Goal: Transaction & Acquisition: Purchase product/service

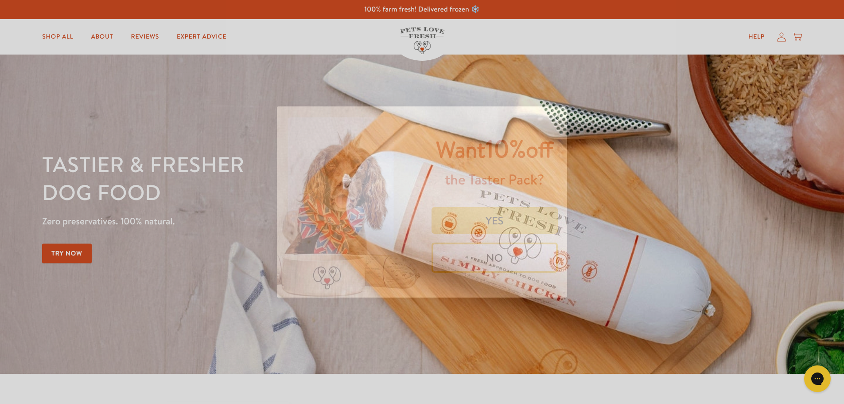
click at [781, 39] on div "Close dialog Want 10% off the Taster Pack? YES NO Submit" at bounding box center [422, 202] width 844 height 404
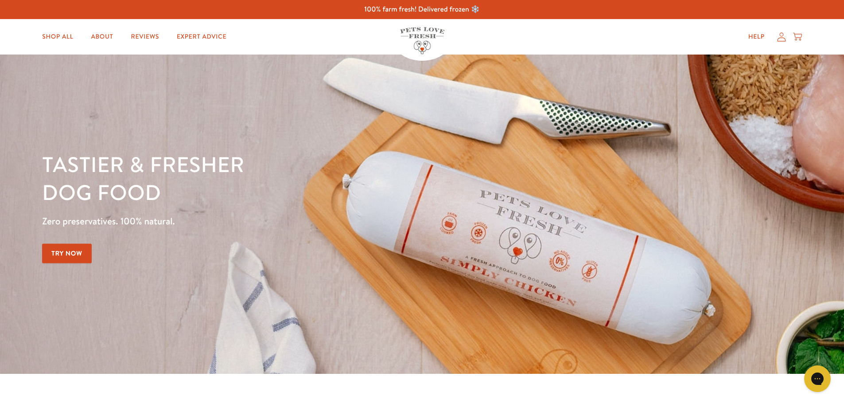
click at [780, 38] on icon at bounding box center [781, 36] width 9 height 9
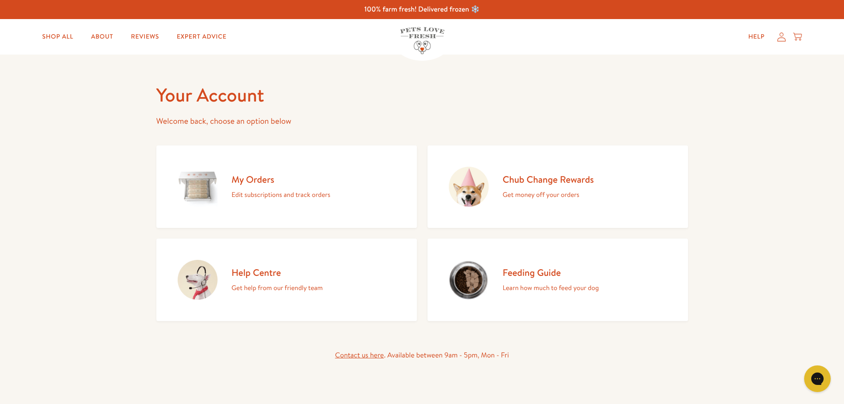
click at [288, 190] on p "Edit subscriptions and track orders" at bounding box center [281, 195] width 99 height 12
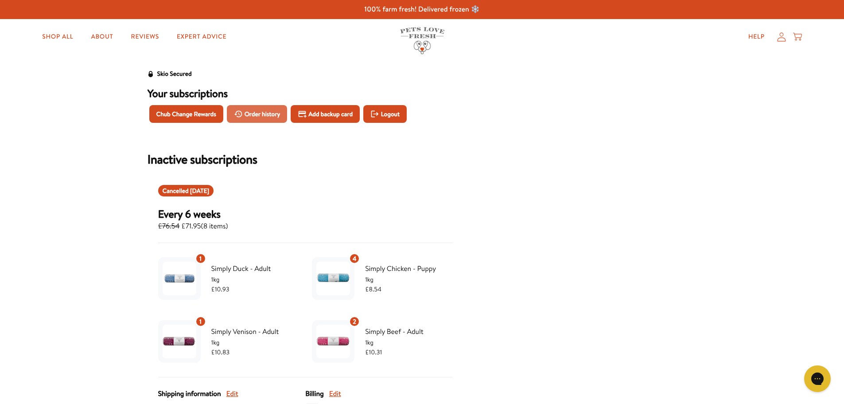
click at [276, 117] on span "Order history" at bounding box center [263, 114] width 36 height 10
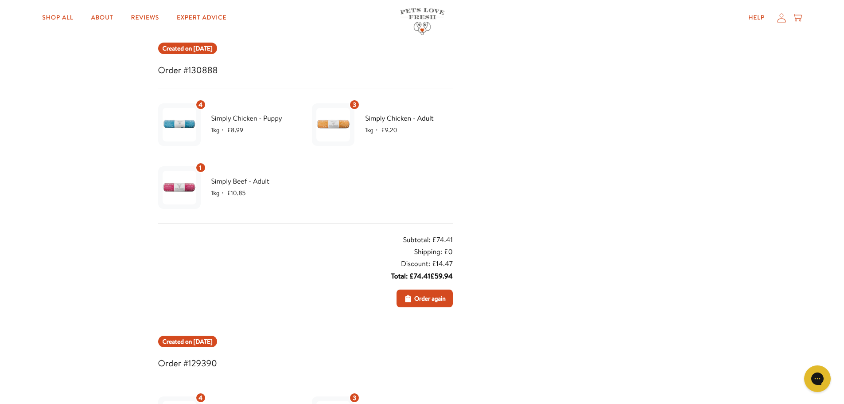
scroll to position [133, 0]
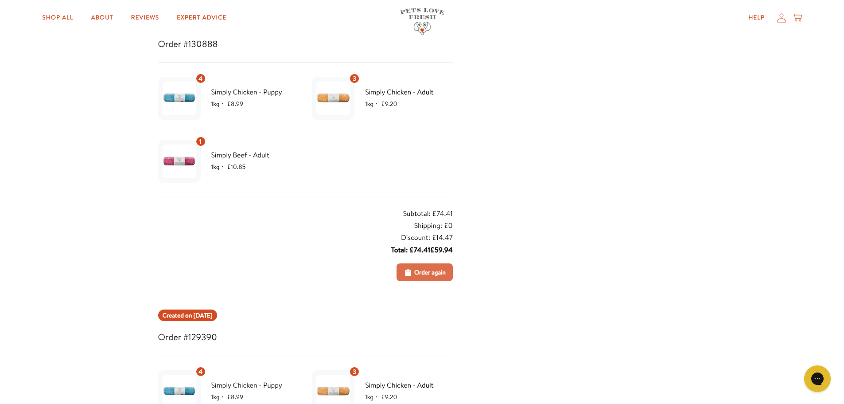
click at [411, 277] on icon "Order again" at bounding box center [408, 272] width 9 height 9
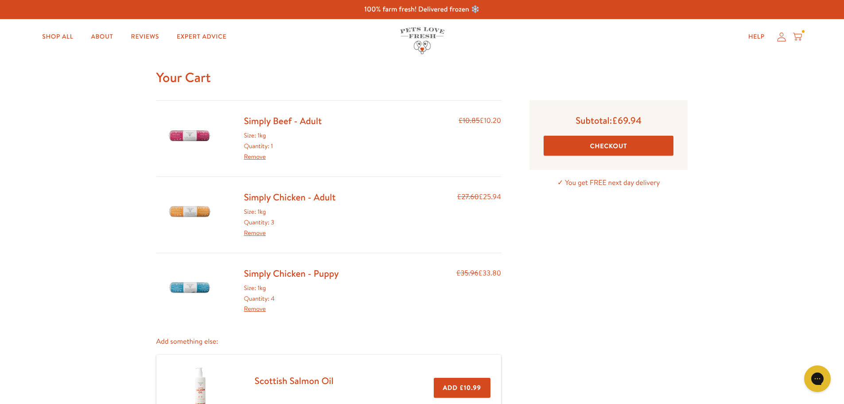
click at [600, 148] on button "Checkout" at bounding box center [609, 146] width 130 height 20
